Goal: Task Accomplishment & Management: Manage account settings

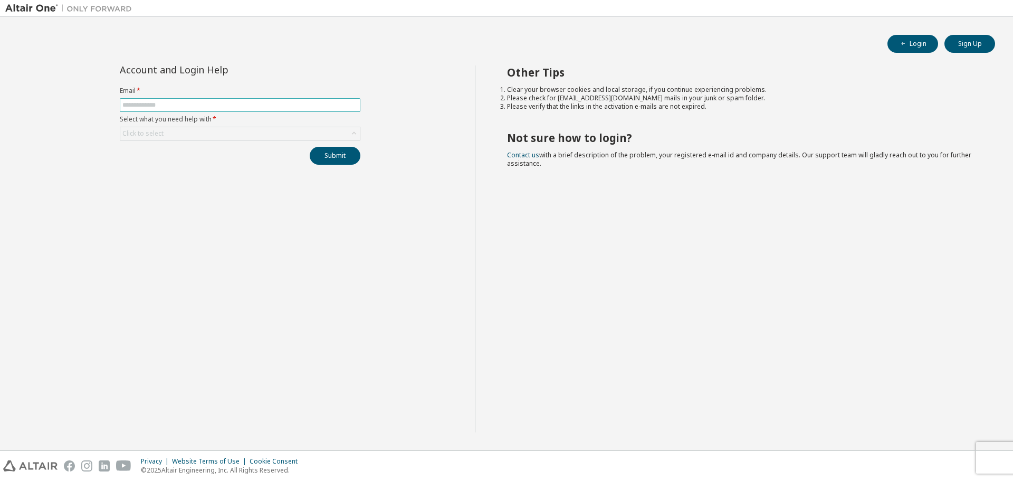
click at [194, 104] on input "text" at bounding box center [239, 105] width 235 height 8
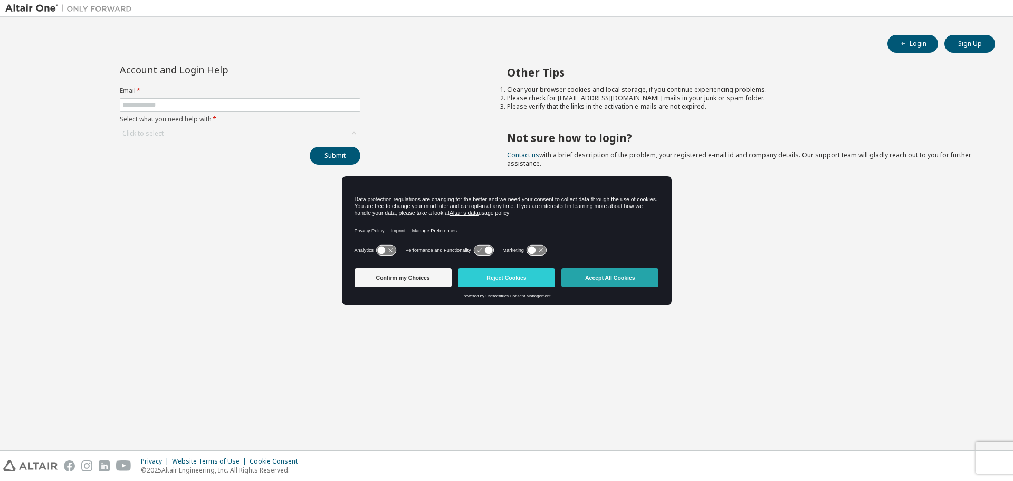
click at [612, 280] on button "Accept All Cookies" at bounding box center [610, 277] width 97 height 19
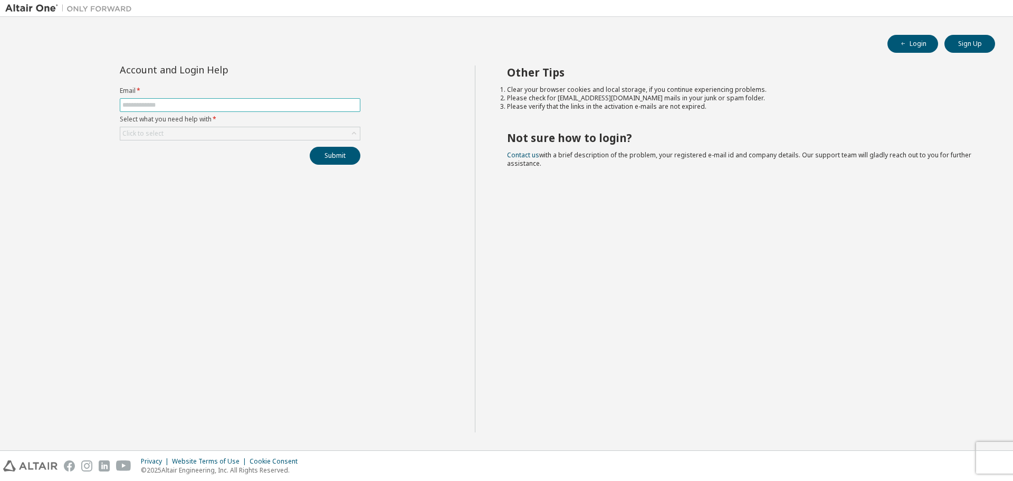
click at [181, 102] on input "text" at bounding box center [239, 105] width 235 height 8
type input "**********"
click at [202, 131] on div "Click to select" at bounding box center [240, 133] width 240 height 13
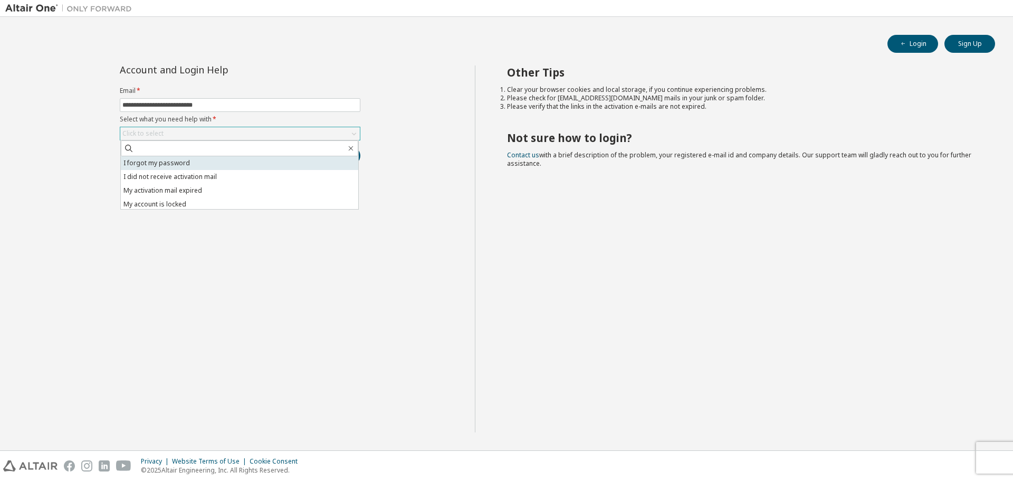
click at [206, 165] on li "I forgot my password" at bounding box center [239, 163] width 237 height 14
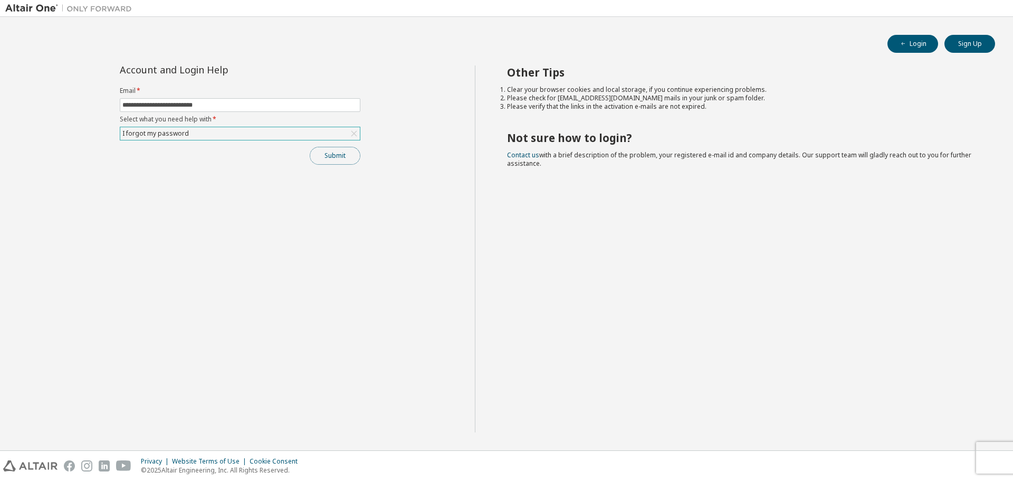
click at [353, 147] on button "Submit" at bounding box center [335, 156] width 51 height 18
